Goal: Entertainment & Leisure: Consume media (video, audio)

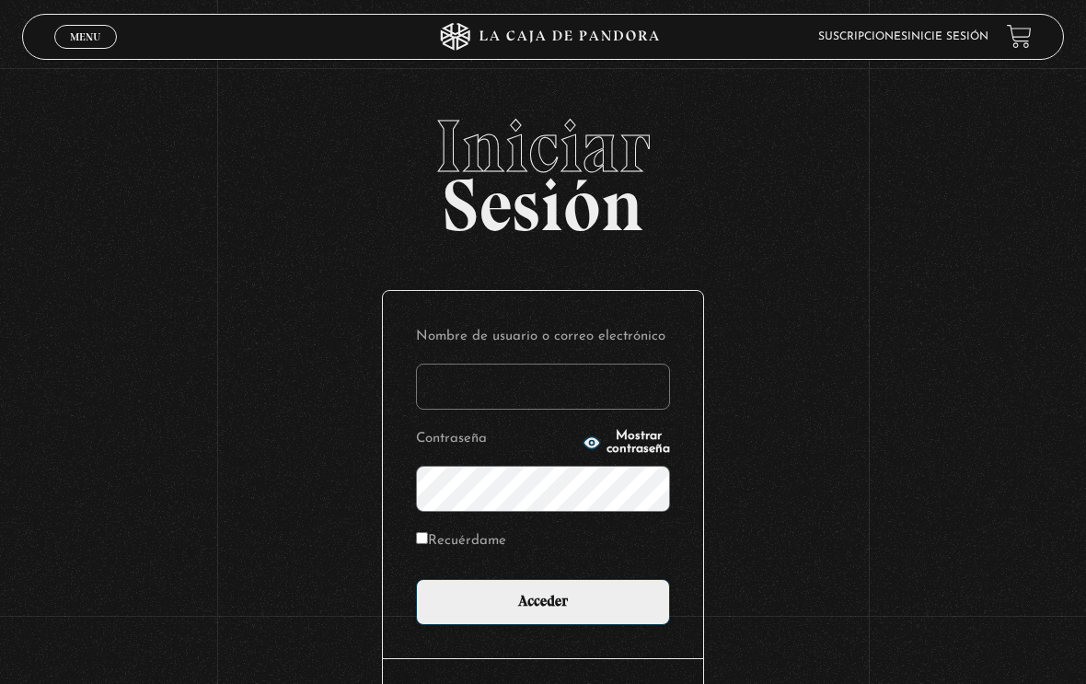
type input "ItzelZen33"
click at [543, 606] on input "Acceder" at bounding box center [543, 602] width 254 height 46
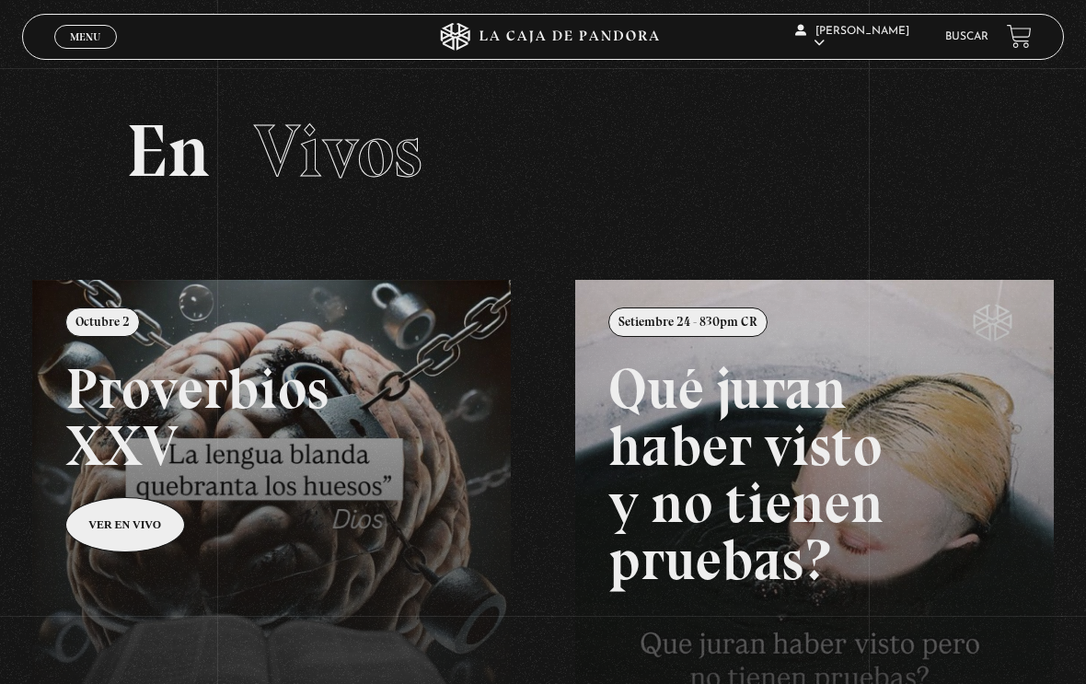
click at [98, 37] on span "Menu" at bounding box center [85, 36] width 30 height 11
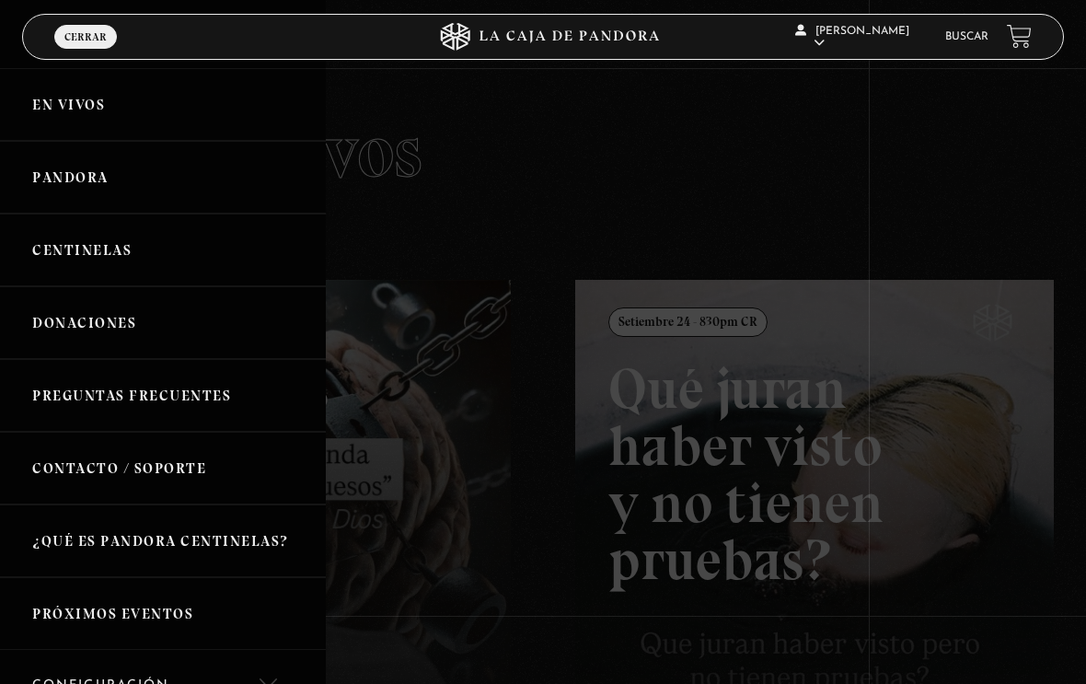
click at [148, 190] on link "Pandora" at bounding box center [163, 177] width 326 height 73
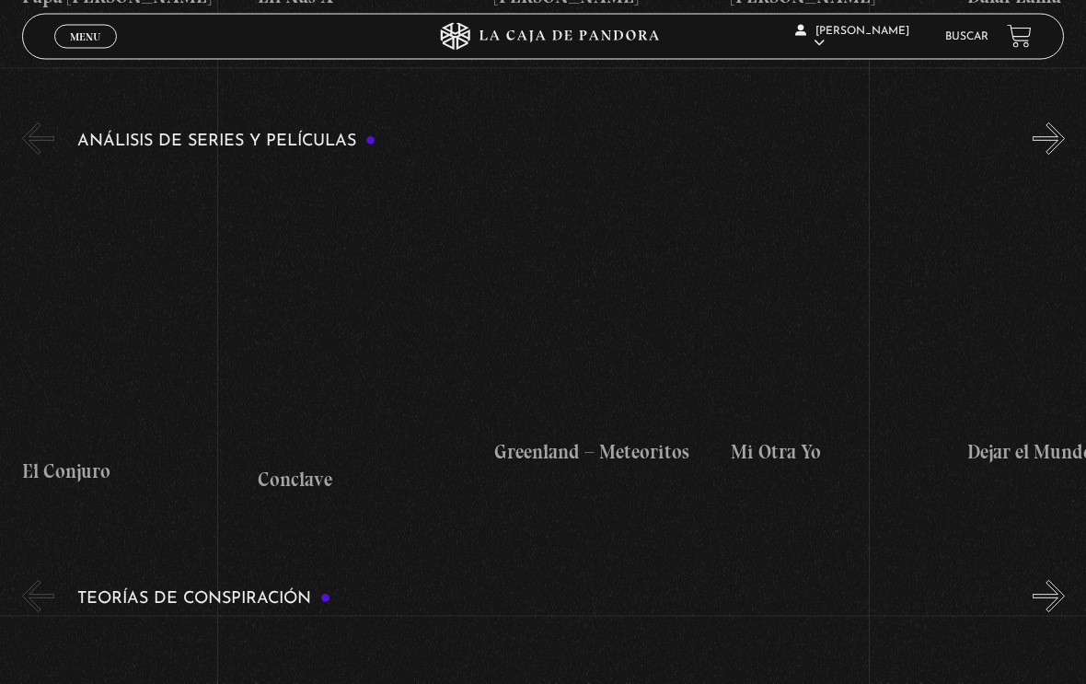
scroll to position [2964, 0]
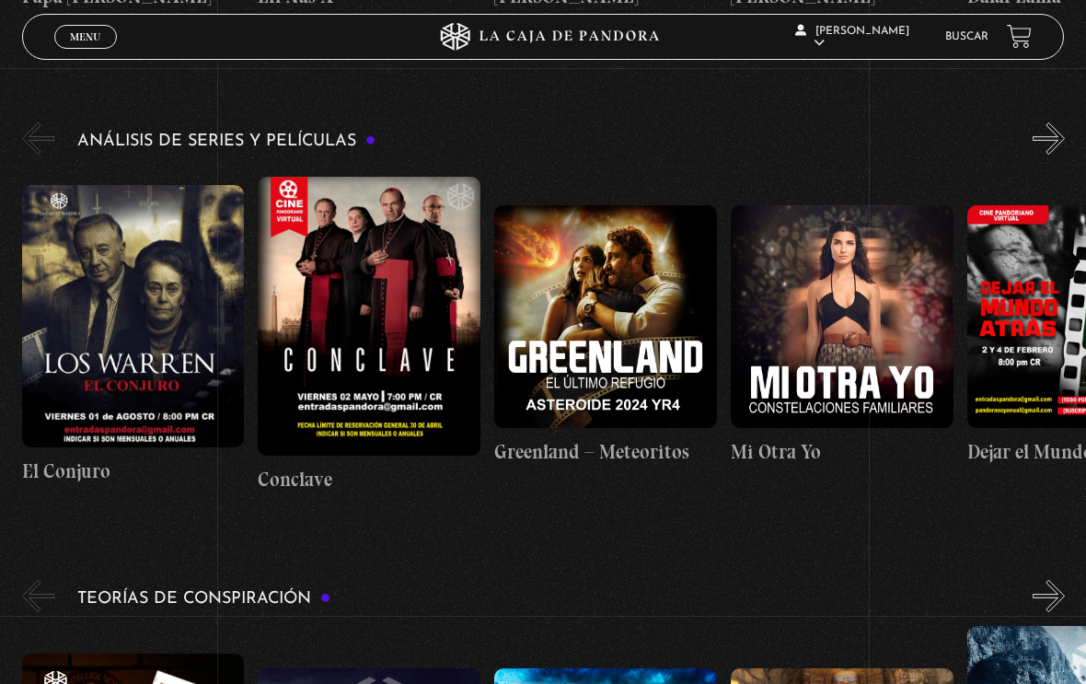
click at [620, 305] on figure at bounding box center [605, 316] width 223 height 223
